Goal: Check status: Check status

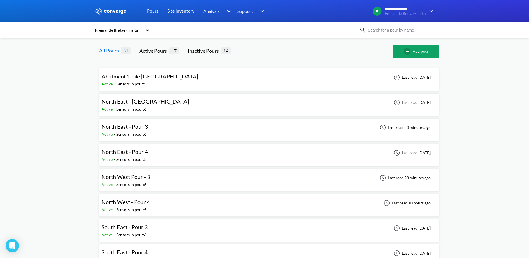
click at [190, 130] on div "North East - Pour 3 Active - Sensors in pour: 6 Last read 20 minutes ago" at bounding box center [268, 130] width 335 height 18
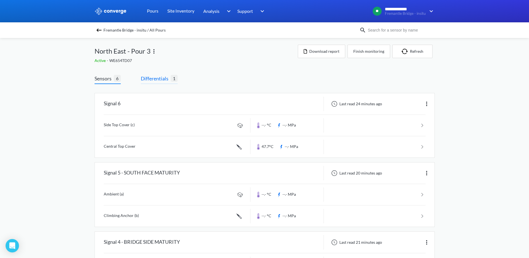
click at [171, 78] on span "1" at bounding box center [174, 78] width 7 height 7
click at [154, 77] on span "Differentials" at bounding box center [156, 78] width 30 height 8
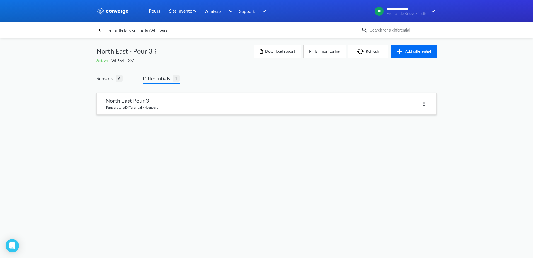
click at [141, 101] on link at bounding box center [267, 103] width 340 height 21
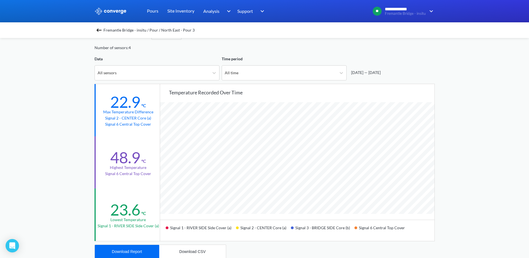
scroll to position [28, 0]
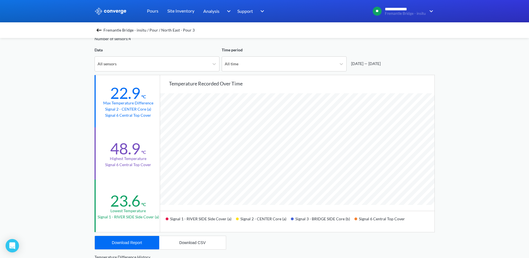
click at [105, 31] on div "Fremantle Bridge - insitu / Pour / North East - Pour 3" at bounding box center [265, 30] width 340 height 8
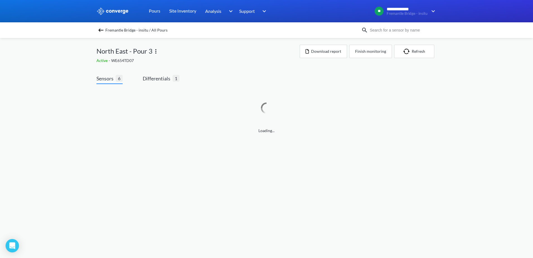
click at [105, 31] on div "Fremantle Bridge - insitu / All Pours" at bounding box center [228, 30] width 265 height 8
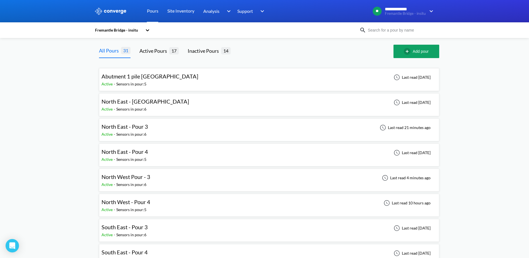
click at [181, 184] on div "North West Pour - 3 Active - Sensors in pour: 6 Last read 4 minutes ago" at bounding box center [268, 180] width 335 height 18
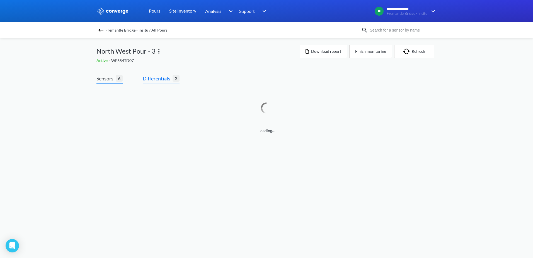
click at [168, 78] on span "Differentials" at bounding box center [158, 78] width 30 height 8
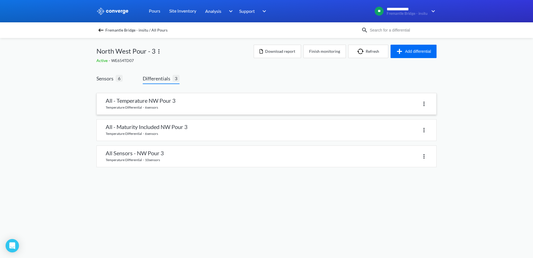
click at [159, 101] on link at bounding box center [267, 103] width 340 height 21
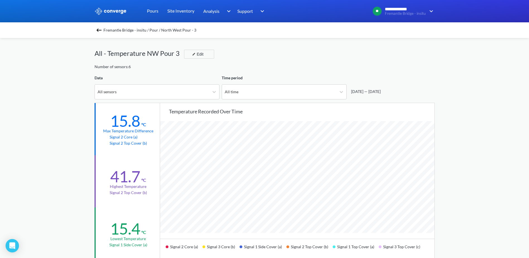
scroll to position [467, 529]
drag, startPoint x: 159, startPoint y: 101, endPoint x: 179, endPoint y: 71, distance: 35.8
click at [179, 71] on div "Fremantle Bridge - insitu / Pour / North West Pour - 3 All - Temperature NW Pou…" at bounding box center [265, 252] width 340 height 429
